Goal: Task Accomplishment & Management: Manage account settings

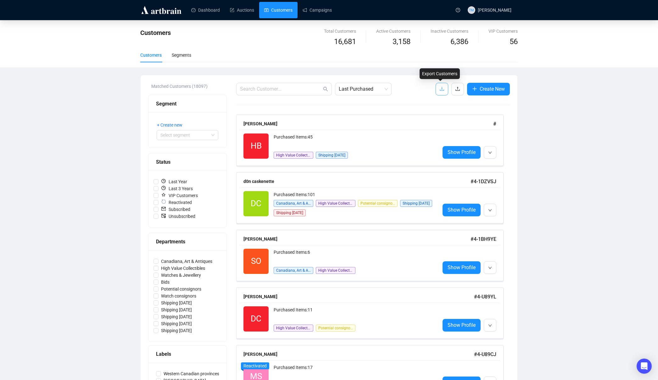
click at [436, 86] on button "button" at bounding box center [442, 89] width 13 height 13
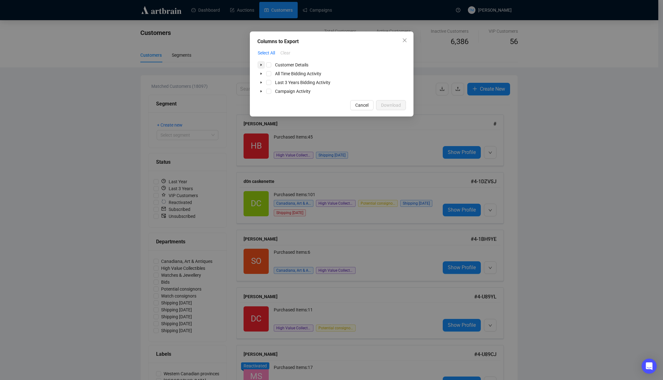
click at [261, 65] on icon "caret-down" at bounding box center [260, 65] width 1 height 2
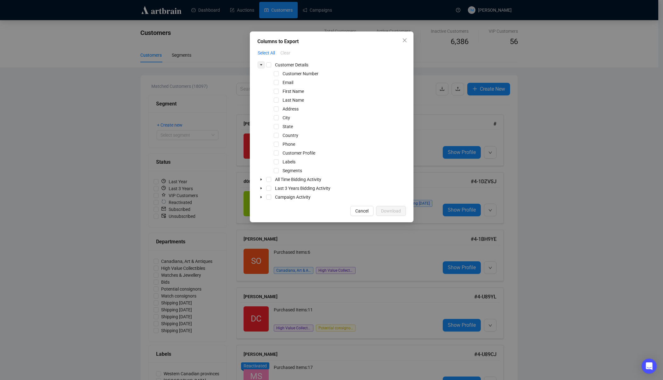
click at [261, 65] on icon "caret-down" at bounding box center [260, 64] width 3 height 3
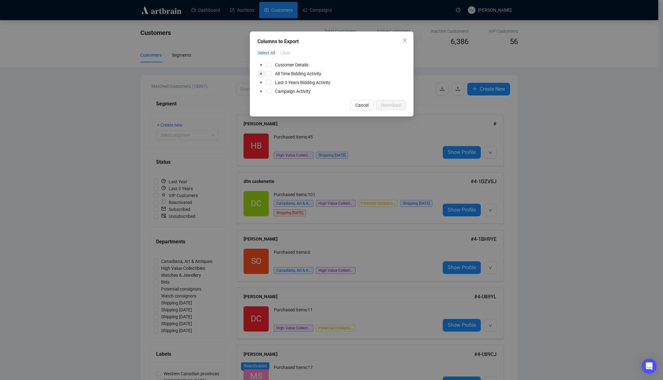
click at [263, 73] on span at bounding box center [261, 74] width 8 height 8
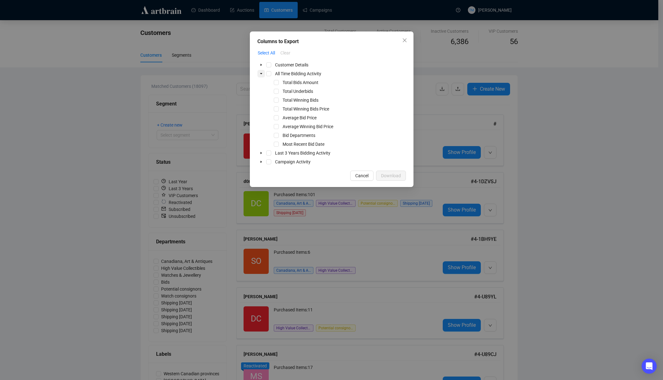
click at [263, 73] on span at bounding box center [261, 74] width 8 height 8
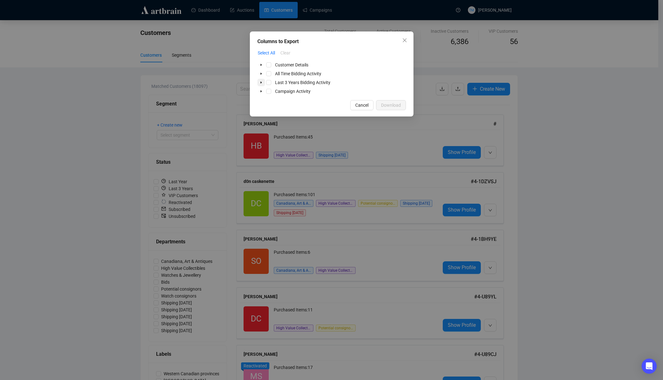
click at [261, 81] on icon "caret-down" at bounding box center [260, 82] width 3 height 3
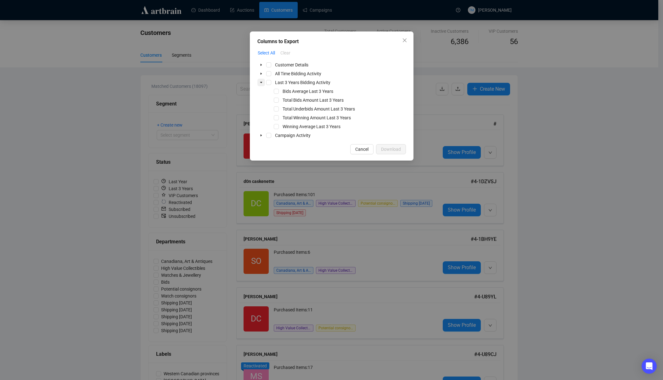
click at [261, 81] on icon "caret-down" at bounding box center [260, 82] width 3 height 3
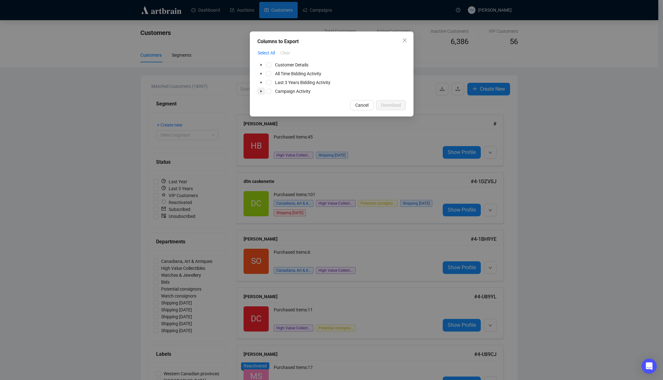
click at [262, 91] on icon "caret-down" at bounding box center [260, 91] width 3 height 3
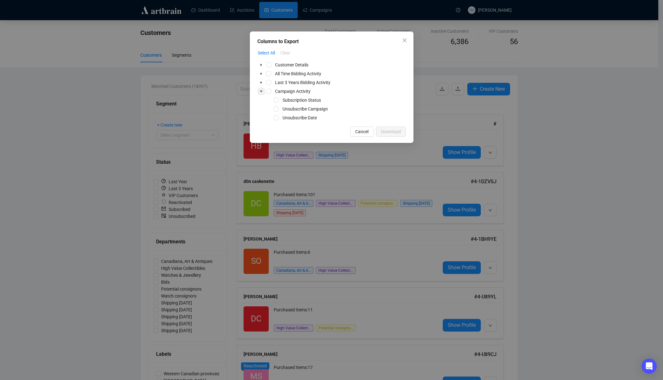
click at [262, 91] on icon "caret-down" at bounding box center [260, 91] width 3 height 3
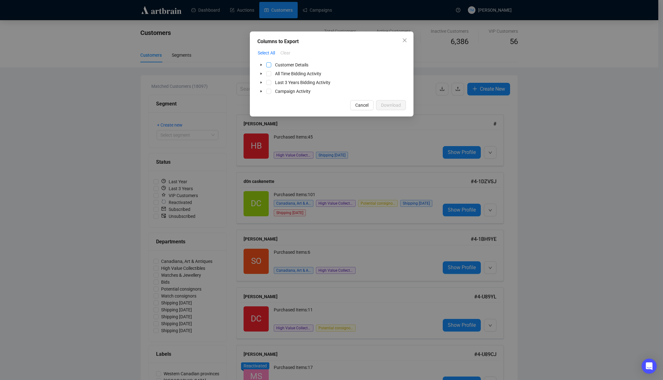
click at [268, 65] on span "Select Customer Details" at bounding box center [268, 64] width 5 height 5
click at [268, 74] on span "Select All Time Bidding Activity" at bounding box center [268, 73] width 5 height 5
click at [268, 84] on span "Select Last 3 Years Bidding Activity" at bounding box center [268, 82] width 5 height 5
click at [268, 91] on span "Select Campaign Activity" at bounding box center [268, 91] width 5 height 5
click at [389, 106] on span "Download" at bounding box center [391, 105] width 20 height 7
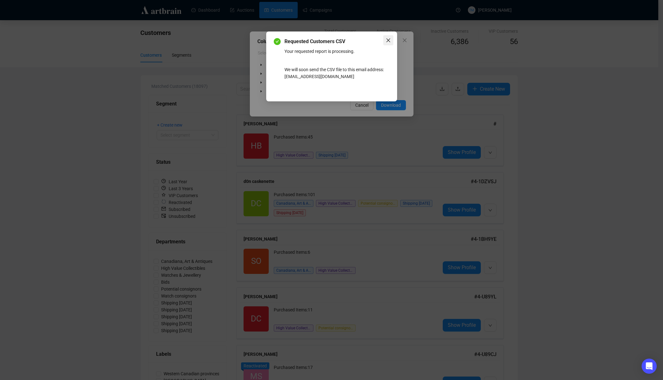
click at [388, 40] on icon "close" at bounding box center [388, 40] width 4 height 4
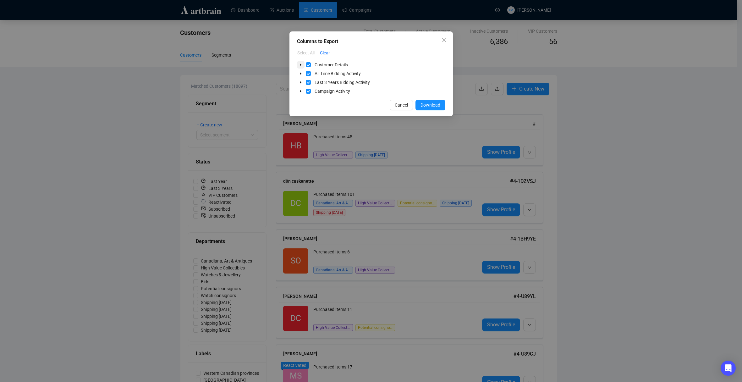
click at [301, 65] on icon "caret-down" at bounding box center [300, 64] width 3 height 3
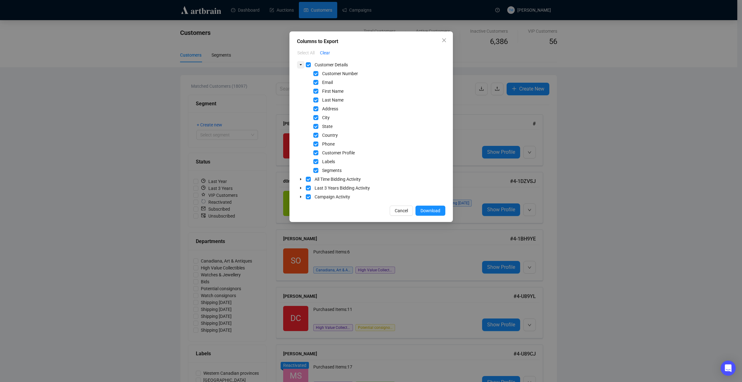
click at [301, 65] on icon "caret-down" at bounding box center [300, 64] width 3 height 3
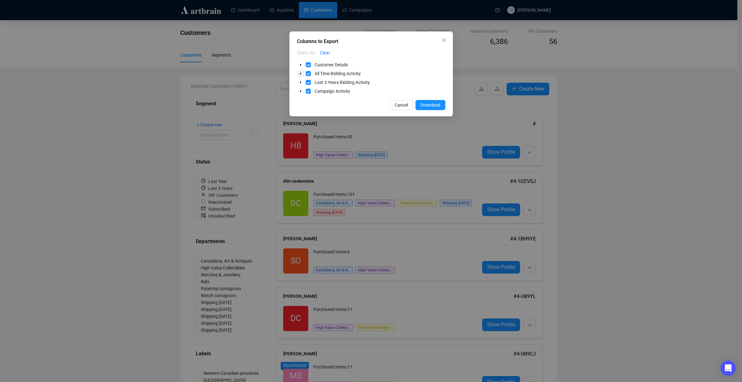
click at [302, 74] on icon "caret-down" at bounding box center [300, 73] width 3 height 3
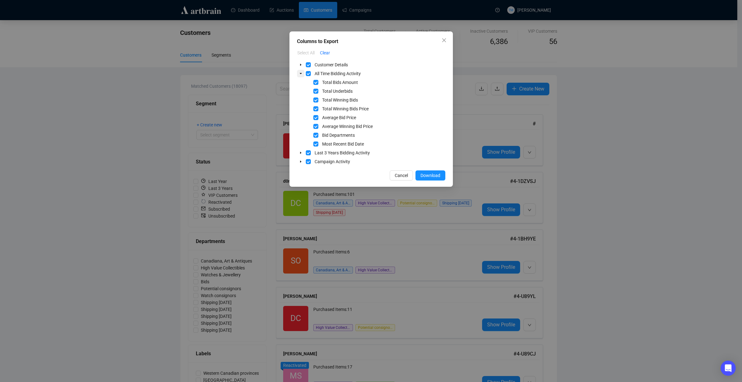
click at [302, 74] on icon "caret-down" at bounding box center [300, 73] width 3 height 3
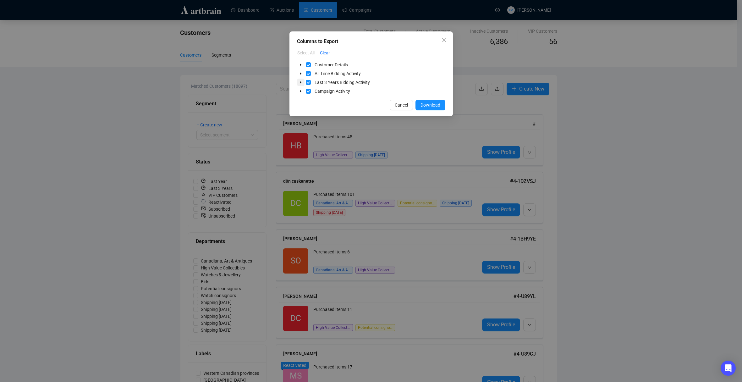
click at [303, 81] on span at bounding box center [301, 83] width 8 height 8
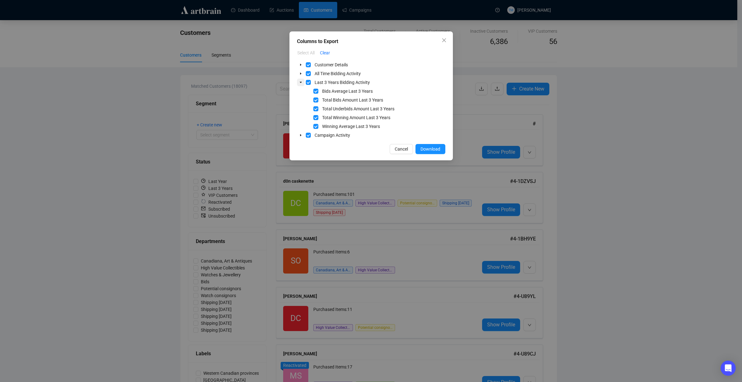
click at [302, 82] on icon "caret-down" at bounding box center [300, 82] width 3 height 3
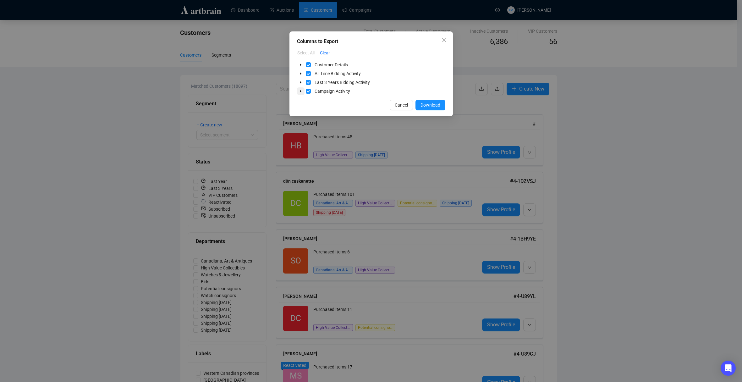
click at [302, 91] on span at bounding box center [301, 91] width 8 height 8
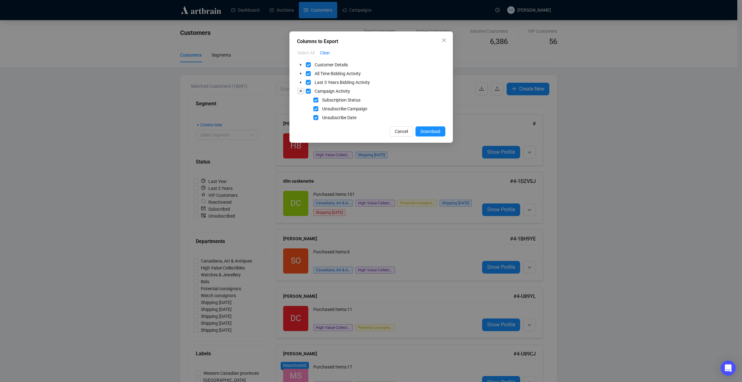
click at [302, 91] on span at bounding box center [301, 91] width 8 height 8
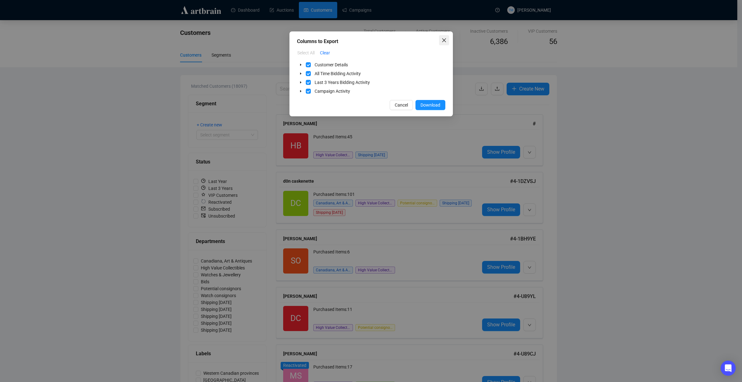
click at [443, 40] on icon "close" at bounding box center [444, 40] width 4 height 4
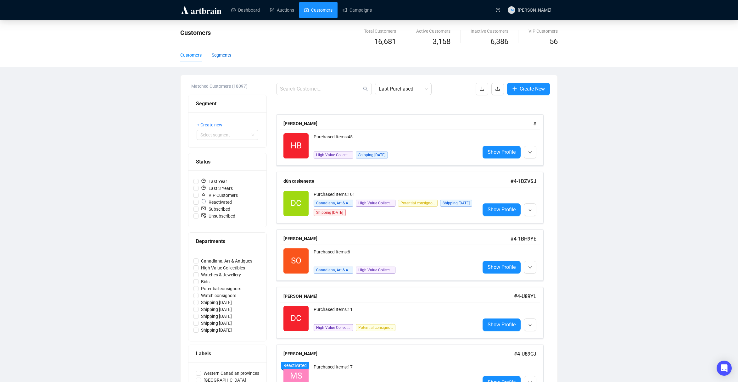
click at [231, 58] on div "Segments" at bounding box center [221, 55] width 19 height 7
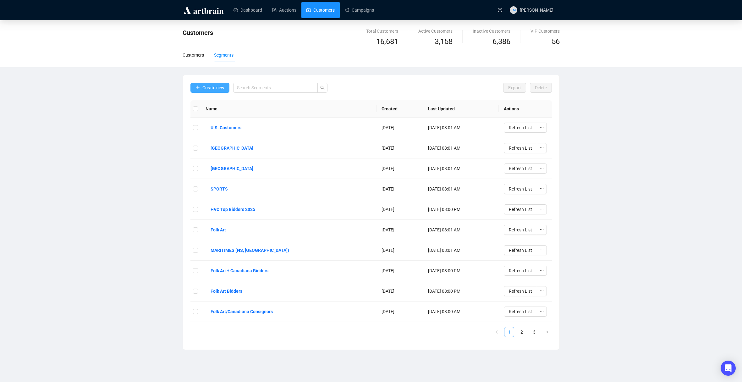
click at [204, 87] on span "Create new" at bounding box center [214, 87] width 22 height 7
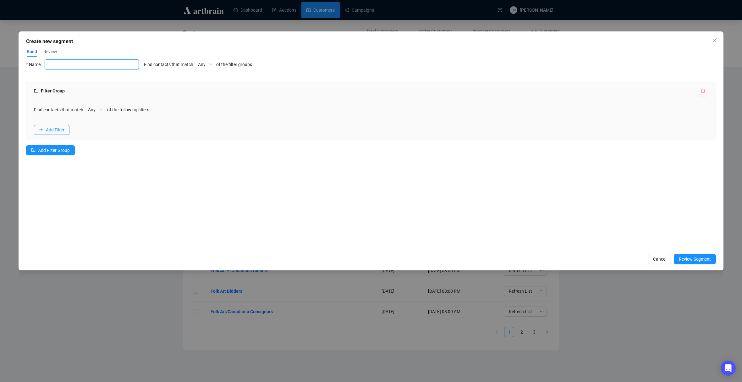
click at [103, 64] on input "text" at bounding box center [92, 64] width 94 height 10
click at [93, 109] on span "Any" at bounding box center [95, 109] width 14 height 9
type input "Acitve Subscriber List"
click at [59, 129] on span "Add Filter" at bounding box center [55, 129] width 19 height 7
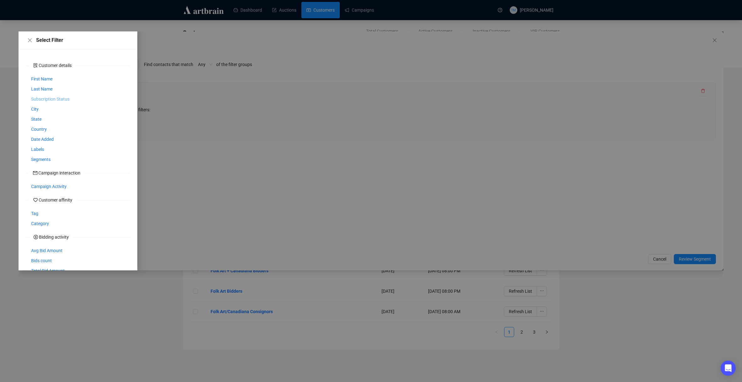
click at [57, 96] on span "Subscription Status" at bounding box center [50, 99] width 38 height 7
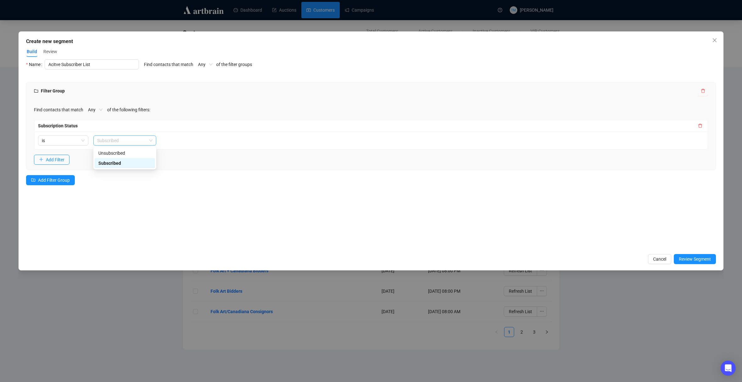
click at [118, 139] on span "Subscribed" at bounding box center [124, 140] width 55 height 9
click at [113, 164] on div "Subscribed" at bounding box center [124, 163] width 53 height 7
click at [658, 259] on span "Review Segment" at bounding box center [695, 259] width 32 height 7
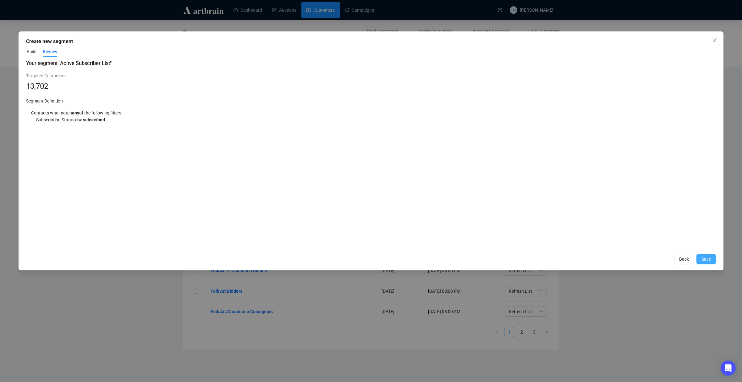
click at [658, 259] on button "Save" at bounding box center [706, 259] width 19 height 10
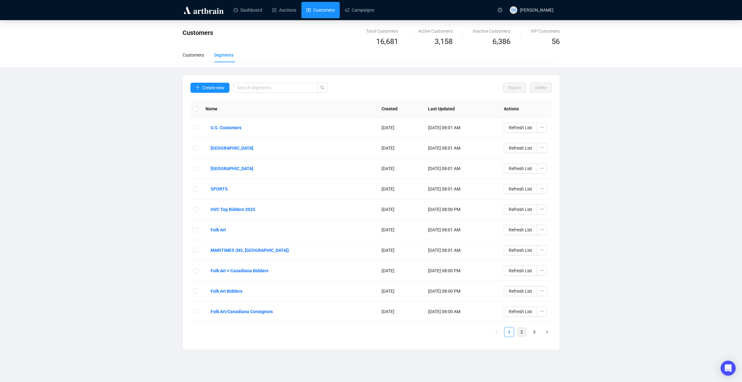
click at [524, 332] on link "2" at bounding box center [521, 331] width 9 height 9
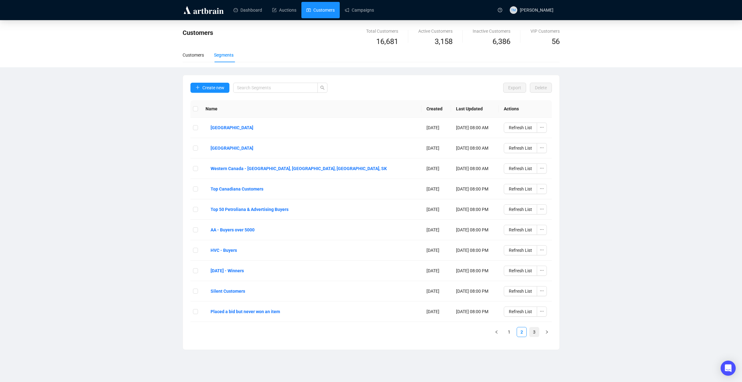
click at [535, 332] on link "3" at bounding box center [534, 331] width 9 height 9
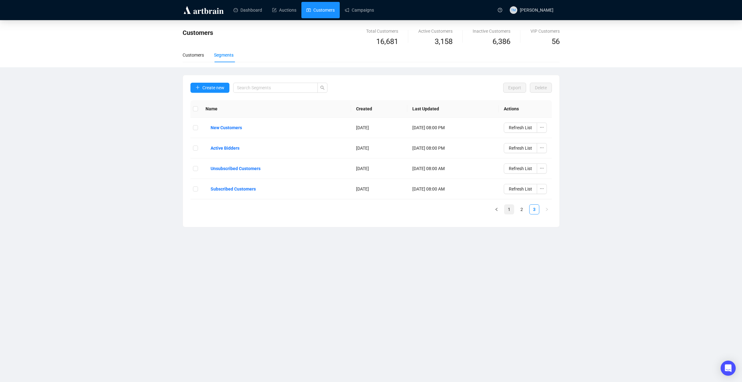
click at [510, 207] on link "1" at bounding box center [509, 209] width 9 height 9
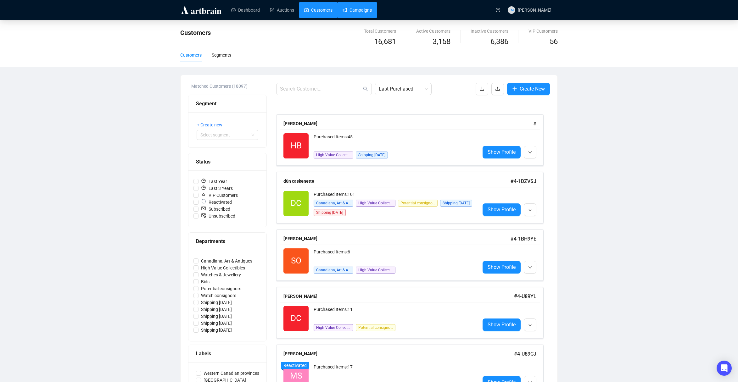
click at [364, 14] on link "Campaigns" at bounding box center [356, 10] width 29 height 16
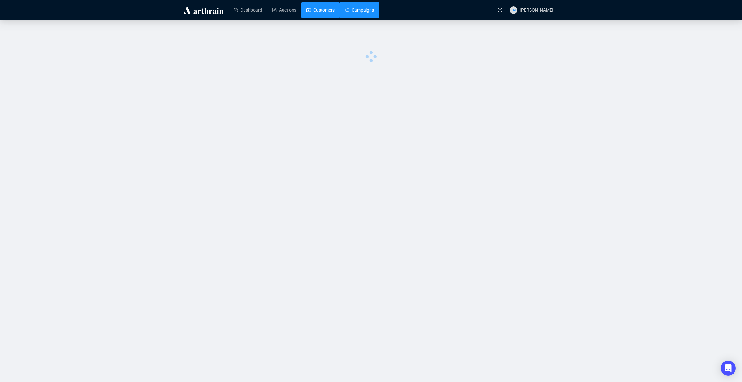
click at [316, 12] on link "Customers" at bounding box center [321, 10] width 28 height 16
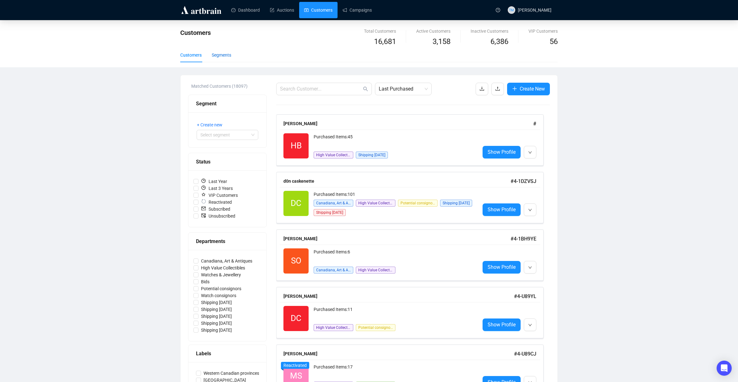
click at [226, 57] on div "Segments" at bounding box center [221, 55] width 19 height 7
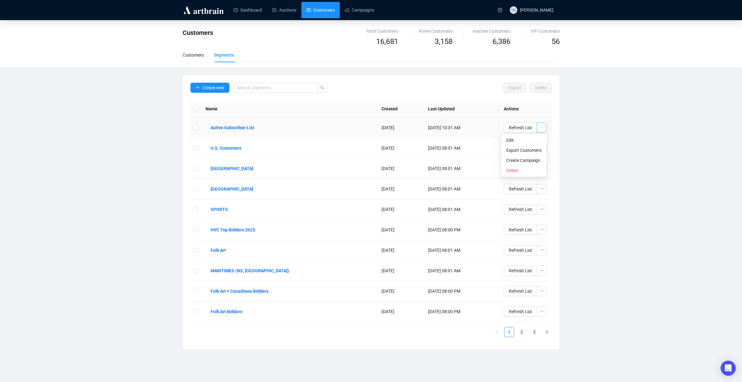
click at [542, 128] on icon "ellipsis" at bounding box center [542, 127] width 4 height 4
click at [517, 138] on span "Edit" at bounding box center [524, 140] width 35 height 7
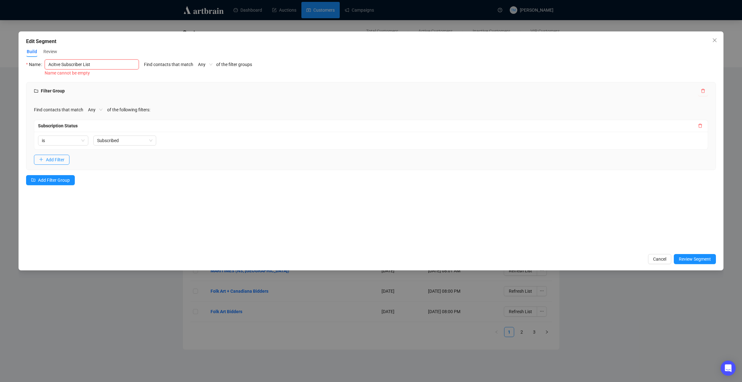
drag, startPoint x: 59, startPoint y: 64, endPoint x: 53, endPoint y: 64, distance: 6.3
click at [53, 64] on input "Acitve Subscriber List" at bounding box center [92, 64] width 94 height 10
type input "Active Subscriber List"
click at [701, 258] on span "Review Segment" at bounding box center [695, 259] width 32 height 7
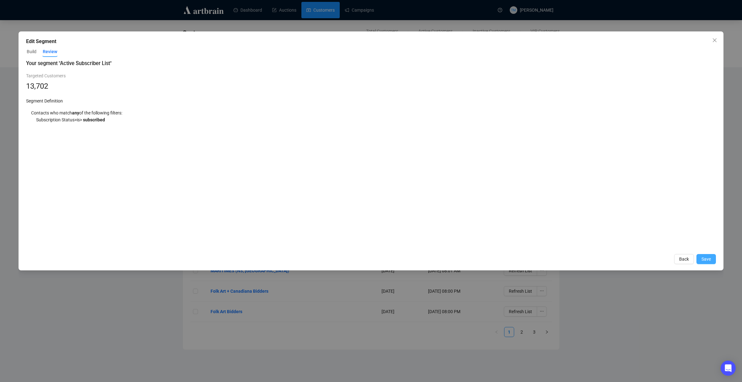
click at [708, 258] on span "Save" at bounding box center [706, 259] width 9 height 7
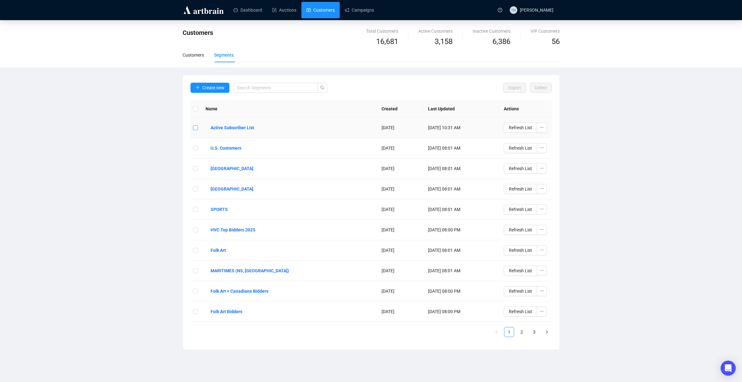
click at [195, 128] on input "checkbox" at bounding box center [195, 127] width 5 height 5
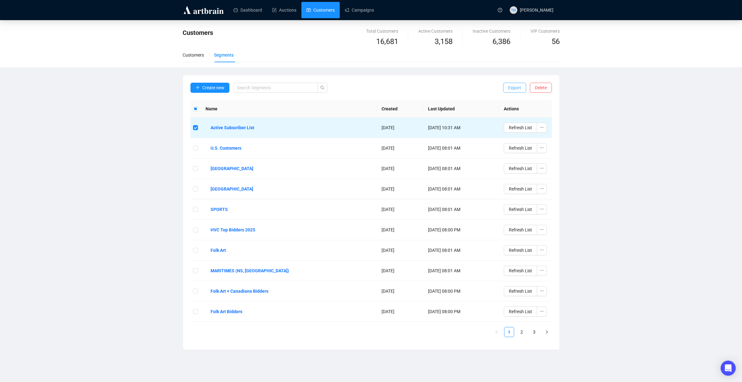
click at [522, 88] on button "Export" at bounding box center [514, 88] width 23 height 10
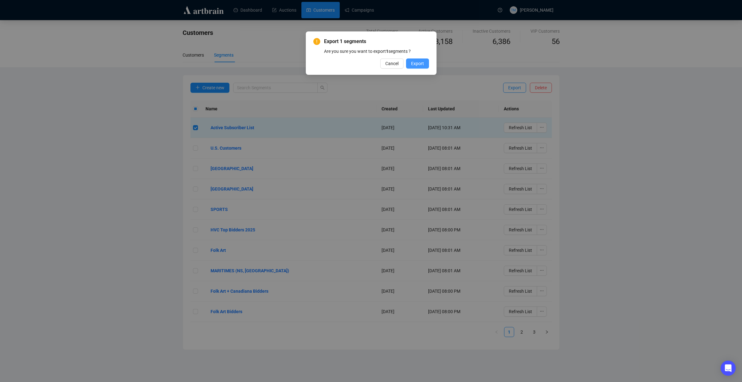
click at [416, 63] on span "Export" at bounding box center [417, 63] width 13 height 7
click at [420, 70] on span "OK" at bounding box center [421, 70] width 6 height 7
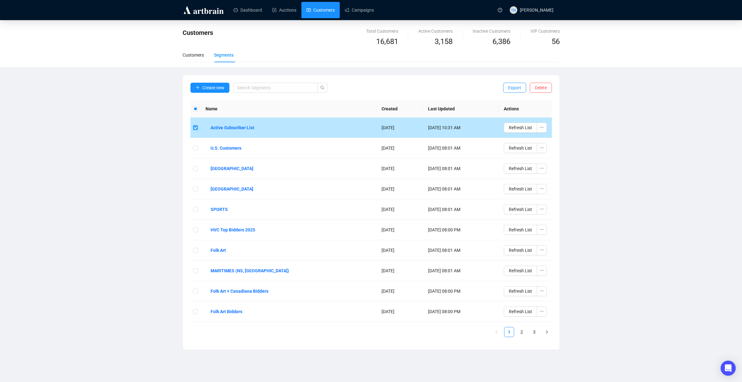
click at [196, 126] on input "checkbox" at bounding box center [195, 127] width 5 height 5
checkbox input "false"
